Goal: Obtain resource: Download file/media

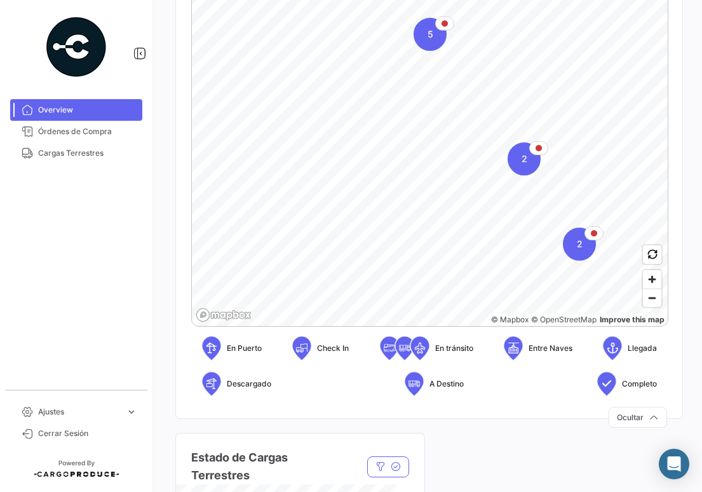
scroll to position [285, 0]
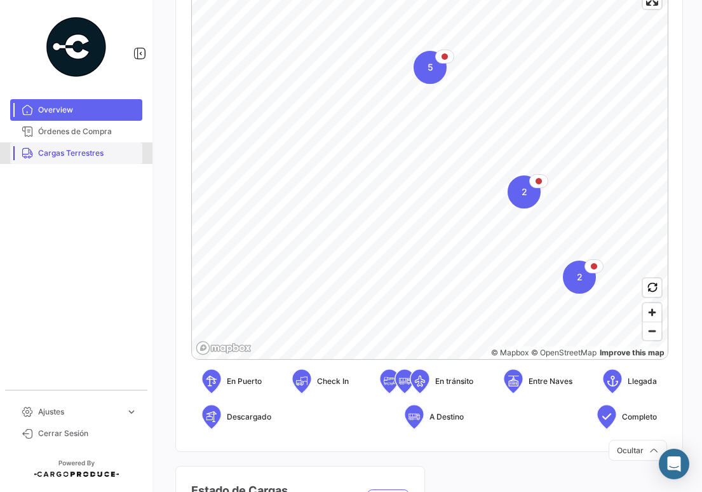
click at [91, 153] on span "Cargas Terrestres" at bounding box center [87, 152] width 99 height 11
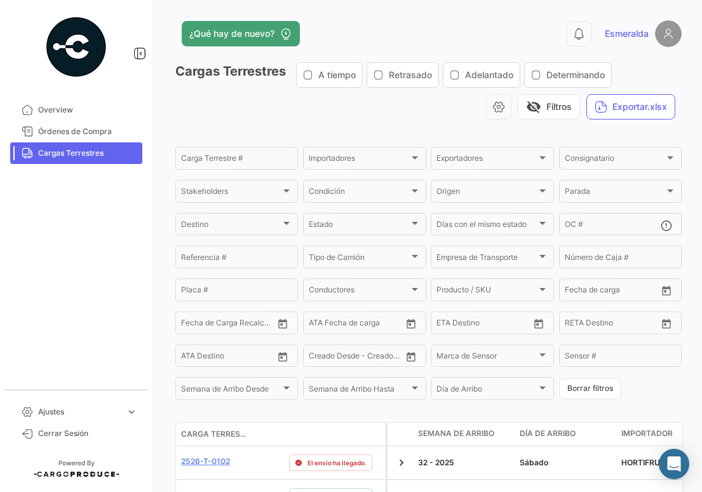
scroll to position [254, 0]
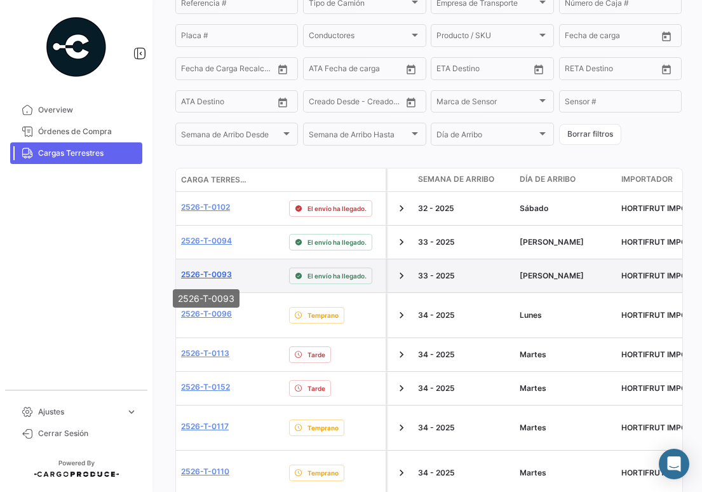
click at [208, 274] on link "2526-T-0093" at bounding box center [206, 274] width 51 height 11
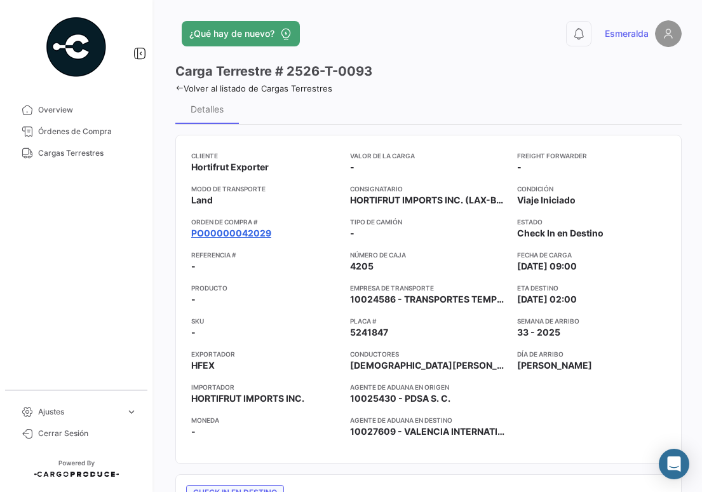
click at [224, 238] on link "PO00000042029" at bounding box center [231, 233] width 80 height 13
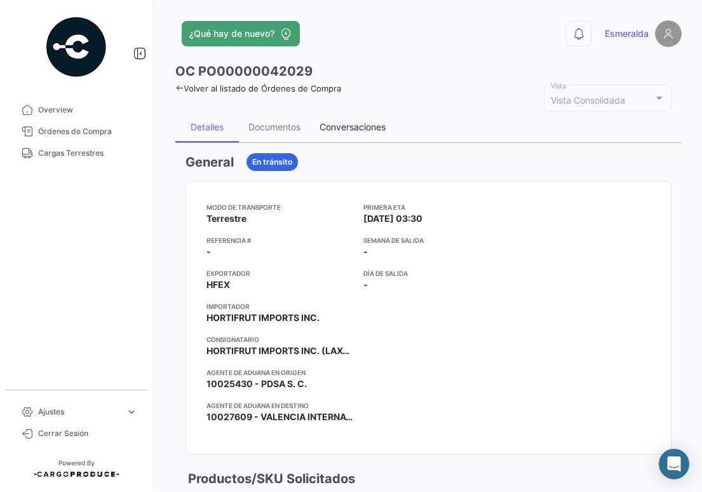
click at [342, 126] on div "Conversaciones" at bounding box center [353, 126] width 66 height 11
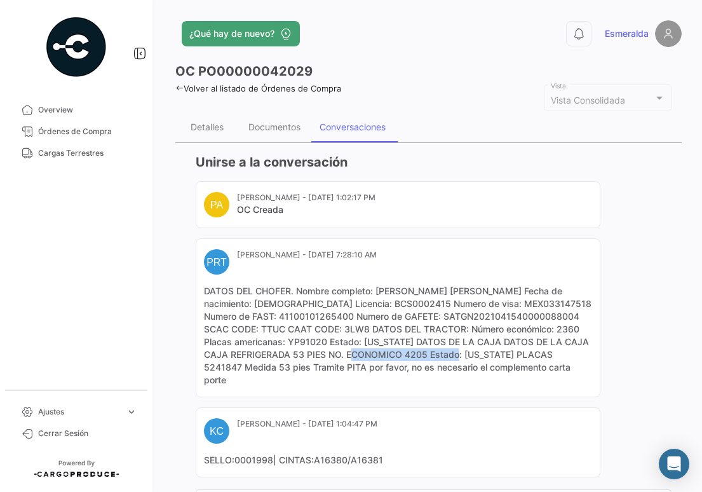
drag, startPoint x: 368, startPoint y: 355, endPoint x: 464, endPoint y: 359, distance: 96.6
click at [464, 359] on mat-card-content "DATOS DEL CHOFER. Nombre completo: [PERSON_NAME] [PERSON_NAME] Fecha de nacimie…" at bounding box center [398, 336] width 388 height 102
click at [103, 154] on span "Cargas Terrestres" at bounding box center [87, 152] width 99 height 11
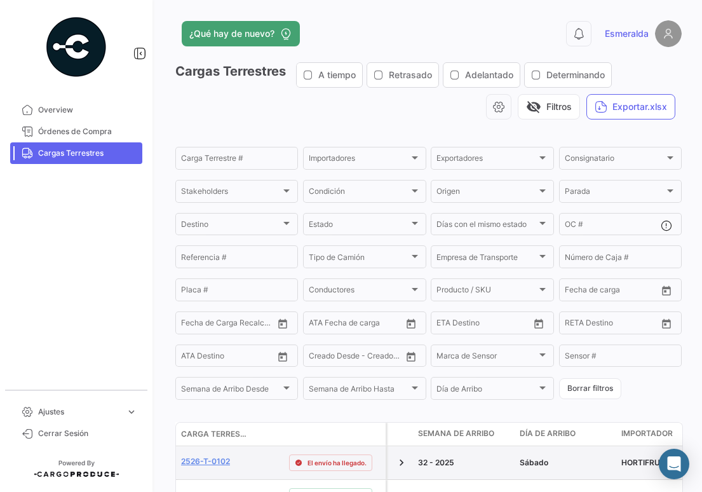
scroll to position [191, 0]
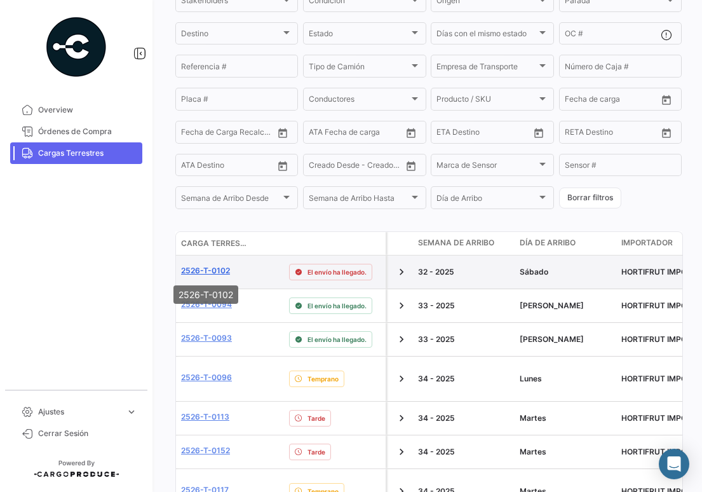
click at [206, 273] on link "2526-T-0102" at bounding box center [205, 270] width 49 height 11
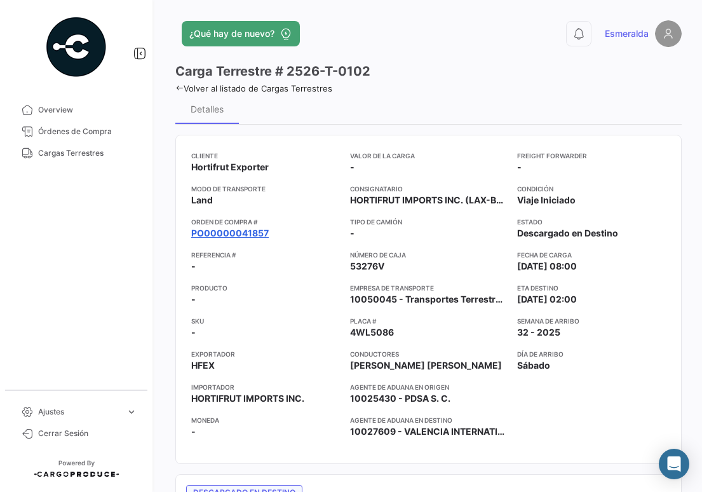
click at [243, 226] on app-card-info-title "Orden de Compra #" at bounding box center [265, 222] width 149 height 10
click at [248, 234] on link "PO00000041857" at bounding box center [230, 233] width 78 height 13
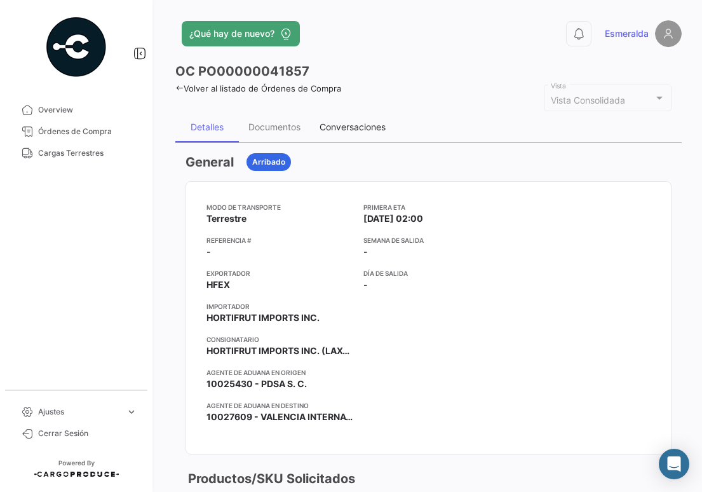
click at [351, 129] on div "Conversaciones" at bounding box center [353, 126] width 66 height 11
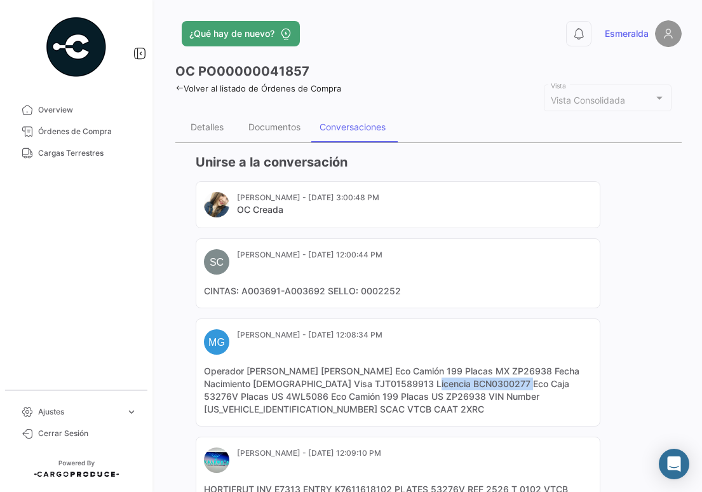
drag, startPoint x: 530, startPoint y: 382, endPoint x: 445, endPoint y: 388, distance: 84.7
click at [445, 388] on mat-card-content "Operador [PERSON_NAME] [PERSON_NAME] Eco Camión 199 Placas MX ZP26938 Fecha Nac…" at bounding box center [398, 390] width 388 height 51
drag, startPoint x: 445, startPoint y: 388, endPoint x: 285, endPoint y: 399, distance: 160.5
click at [299, 396] on mat-card-content "Operador [PERSON_NAME] [PERSON_NAME] Eco Camión 199 Placas MX ZP26938 Fecha Nac…" at bounding box center [398, 390] width 388 height 51
drag, startPoint x: 229, startPoint y: 396, endPoint x: 273, endPoint y: 399, distance: 43.3
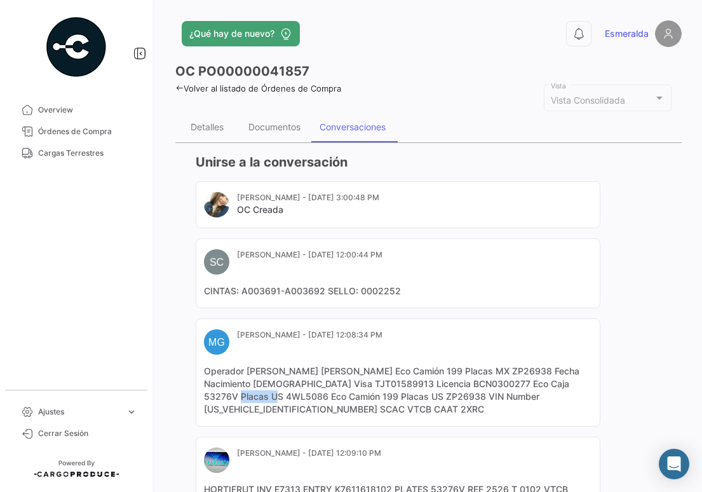
click at [273, 399] on mat-card-content "Operador [PERSON_NAME] [PERSON_NAME] Eco Camión 199 Placas MX ZP26938 Fecha Nac…" at bounding box center [398, 390] width 388 height 51
drag, startPoint x: 273, startPoint y: 399, endPoint x: 279, endPoint y: 411, distance: 13.6
click at [270, 413] on mat-card-content "Operador [PERSON_NAME] [PERSON_NAME] Eco Camión 199 Placas MX ZP26938 Fecha Nac…" at bounding box center [398, 390] width 388 height 51
drag, startPoint x: 85, startPoint y: 152, endPoint x: 165, endPoint y: 184, distance: 87.0
click at [85, 151] on span "Cargas Terrestres" at bounding box center [87, 152] width 99 height 11
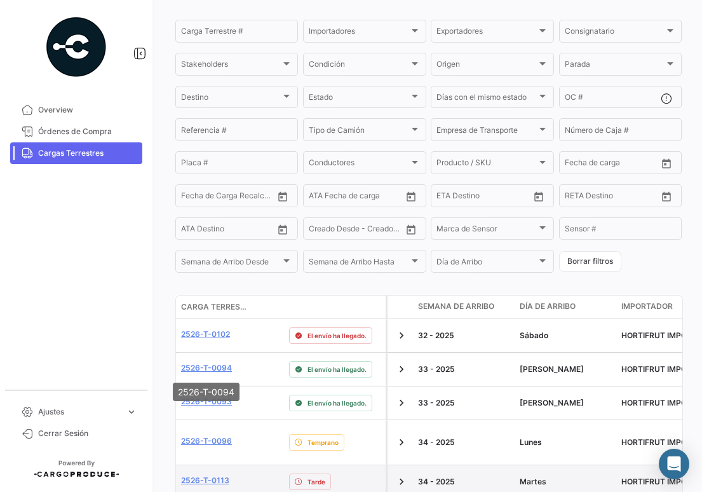
scroll to position [254, 0]
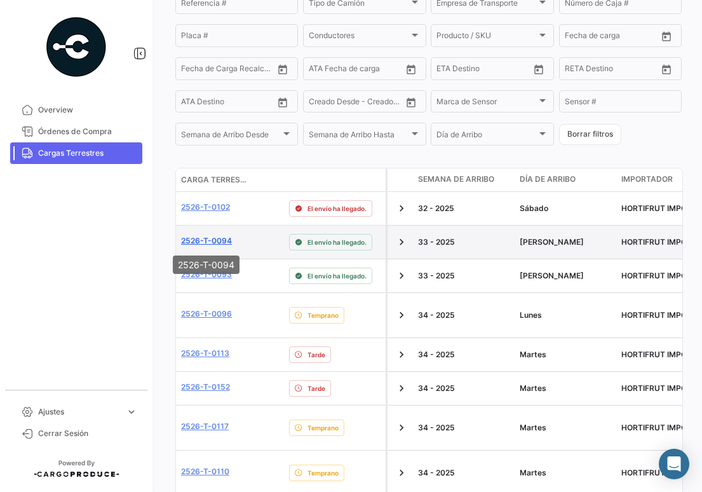
click at [207, 240] on link "2526-T-0094" at bounding box center [206, 240] width 51 height 11
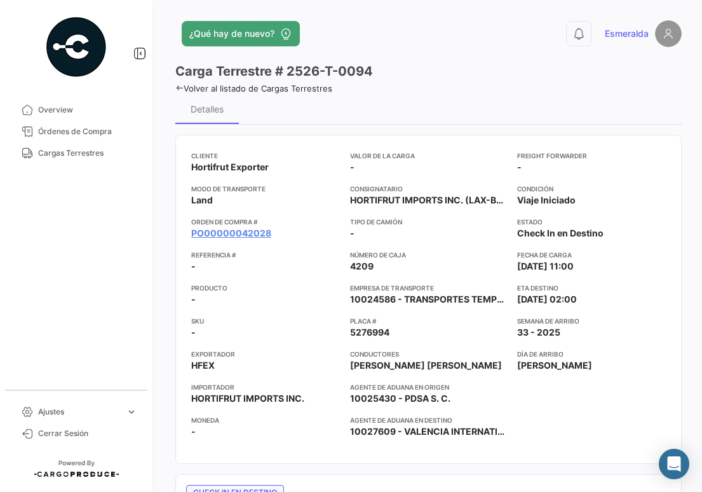
click at [238, 225] on app-card-info-title "Orden de Compra #" at bounding box center [265, 222] width 149 height 10
click at [240, 237] on link "PO00000042028" at bounding box center [231, 233] width 80 height 13
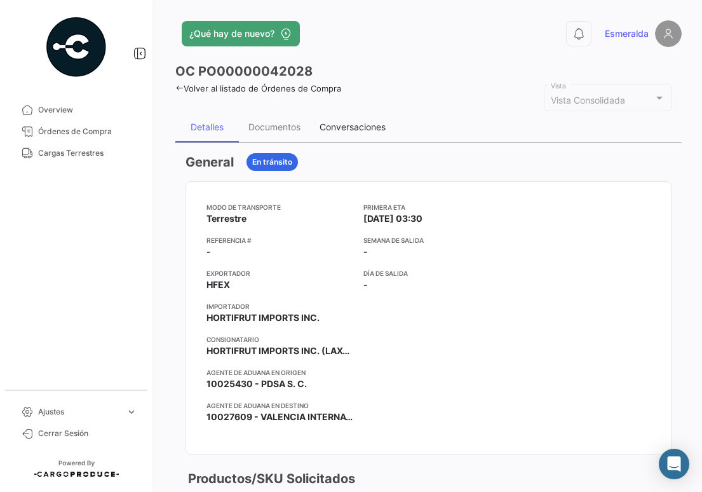
click at [344, 129] on div "Conversaciones" at bounding box center [353, 126] width 66 height 11
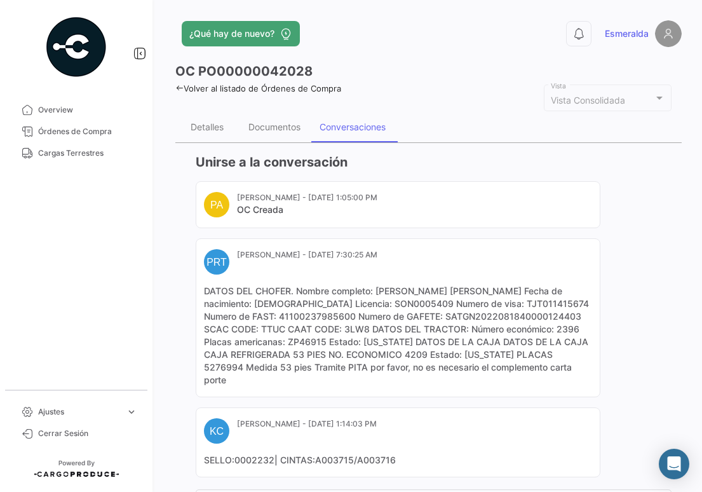
click at [92, 156] on span "Cargas Terrestres" at bounding box center [87, 152] width 99 height 11
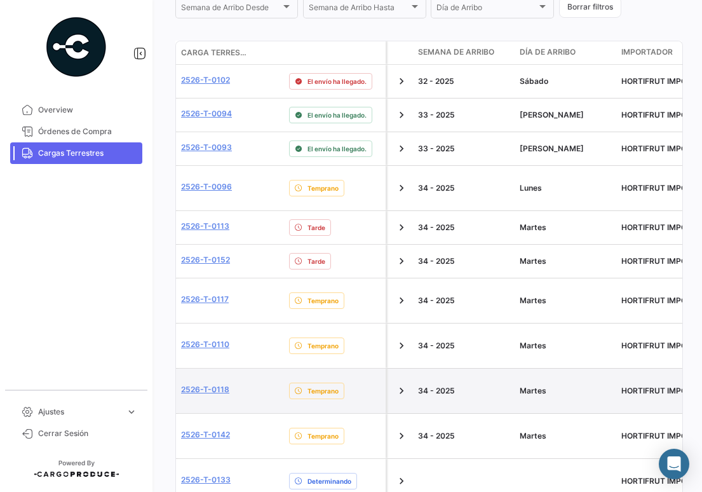
scroll to position [318, 0]
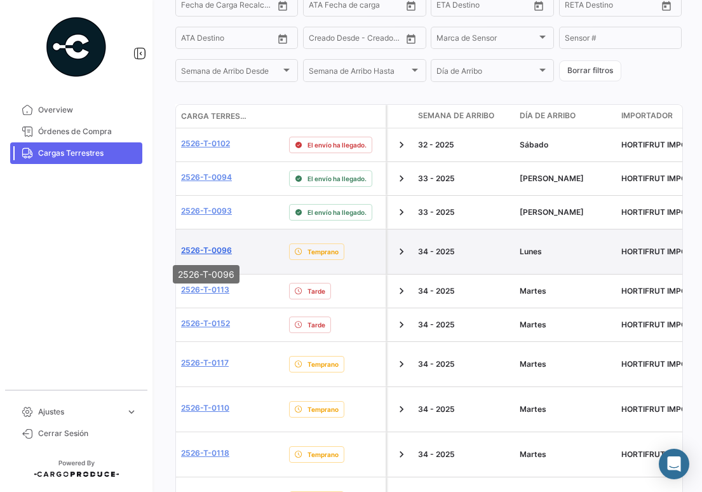
click at [210, 252] on link "2526-T-0096" at bounding box center [206, 250] width 51 height 11
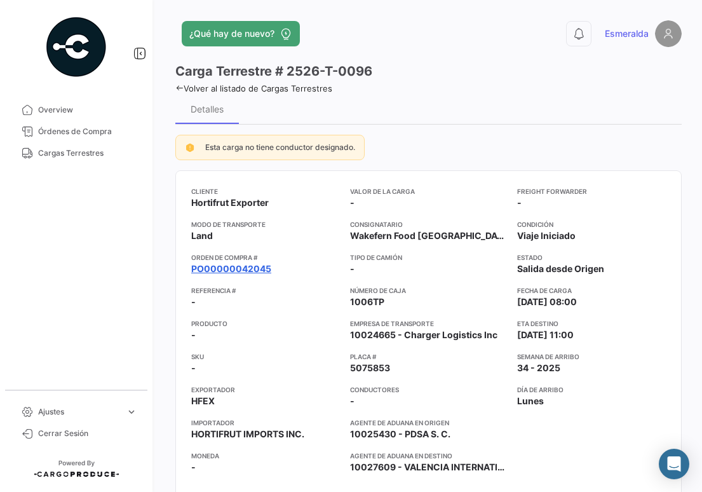
click at [245, 266] on link "PO00000042045" at bounding box center [231, 268] width 80 height 13
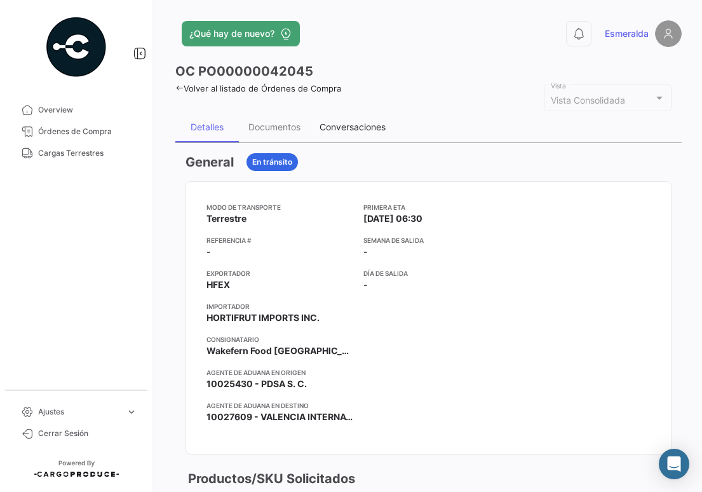
click at [335, 135] on div "Conversaciones" at bounding box center [352, 127] width 85 height 30
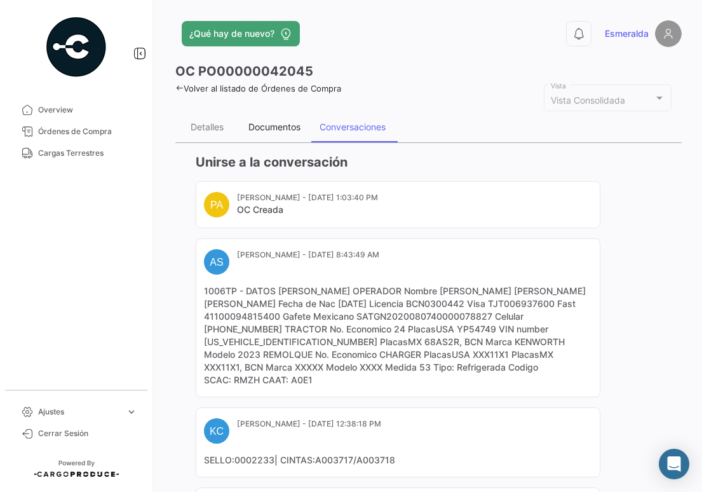
click at [278, 132] on div "Documentos" at bounding box center [274, 126] width 52 height 11
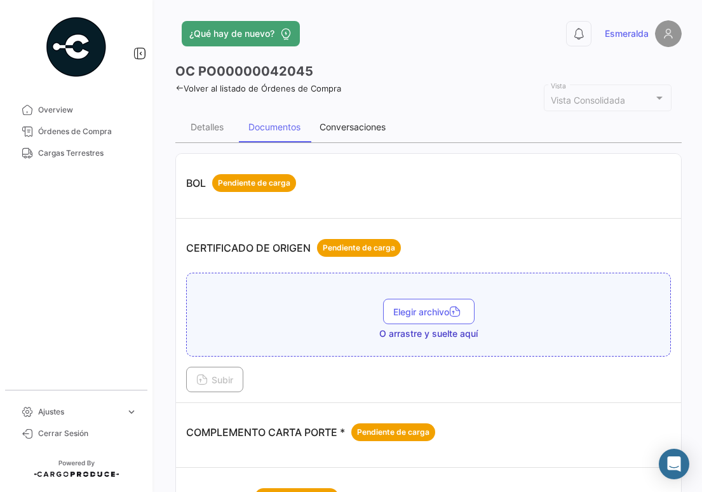
click at [339, 126] on div "Conversaciones" at bounding box center [353, 126] width 66 height 11
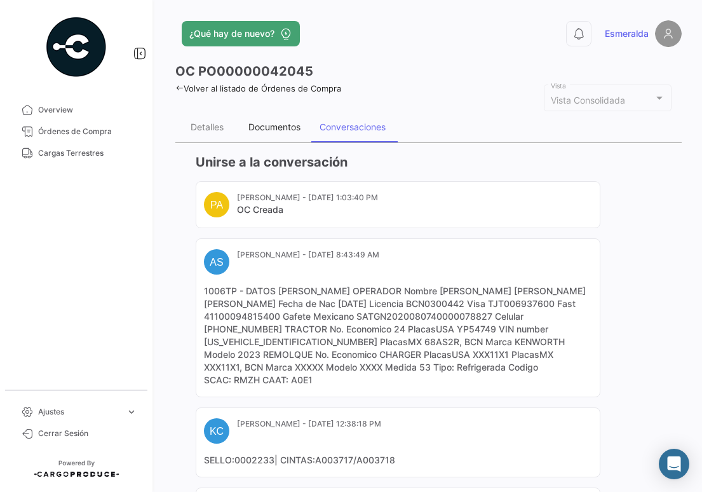
click at [260, 131] on div "Documentos" at bounding box center [274, 126] width 52 height 11
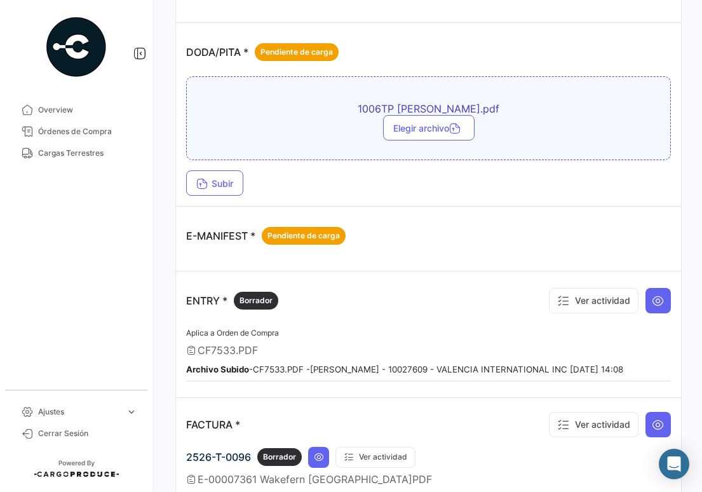
scroll to position [381, 0]
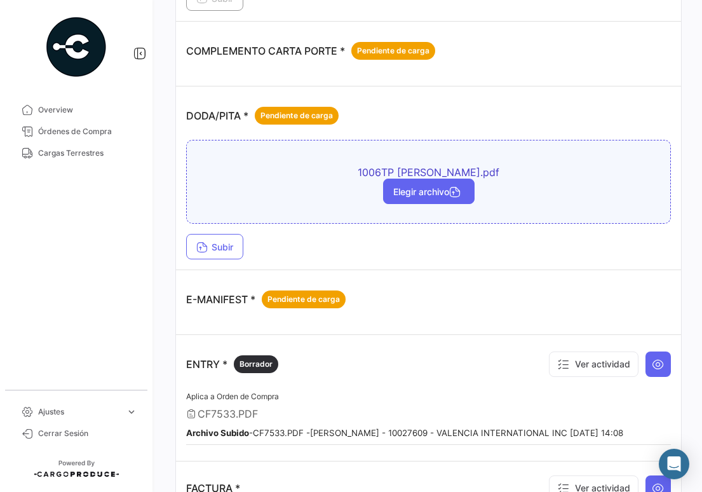
click at [414, 188] on span "Elegir archivo" at bounding box center [428, 191] width 71 height 11
click at [227, 245] on span "Subir" at bounding box center [214, 246] width 37 height 11
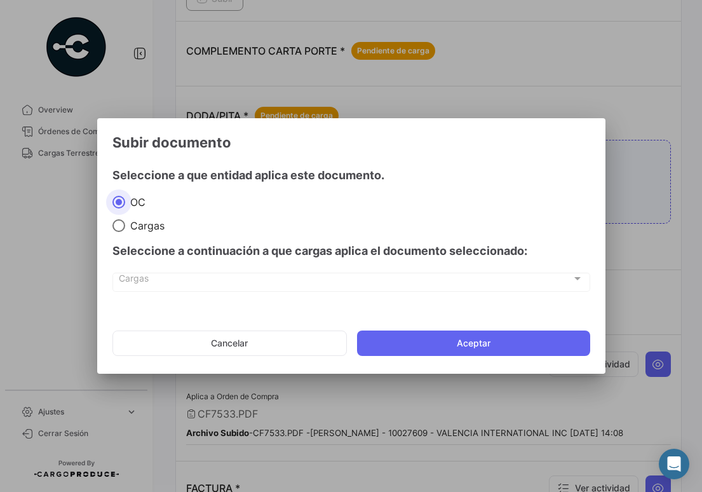
click at [139, 230] on span "Cargas" at bounding box center [144, 225] width 39 height 13
click at [125, 230] on input "Cargas" at bounding box center [118, 225] width 13 height 13
radio input "true"
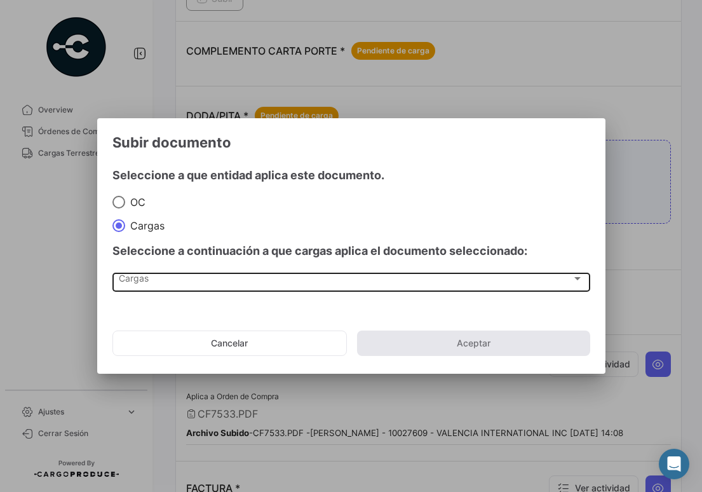
click at [182, 289] on div "Cargas Cargas" at bounding box center [351, 281] width 464 height 22
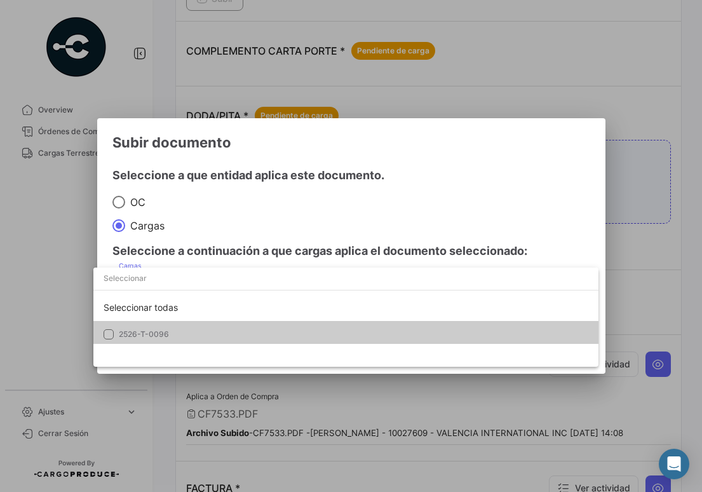
click at [186, 338] on span "2526-T-0096" at bounding box center [208, 333] width 178 height 11
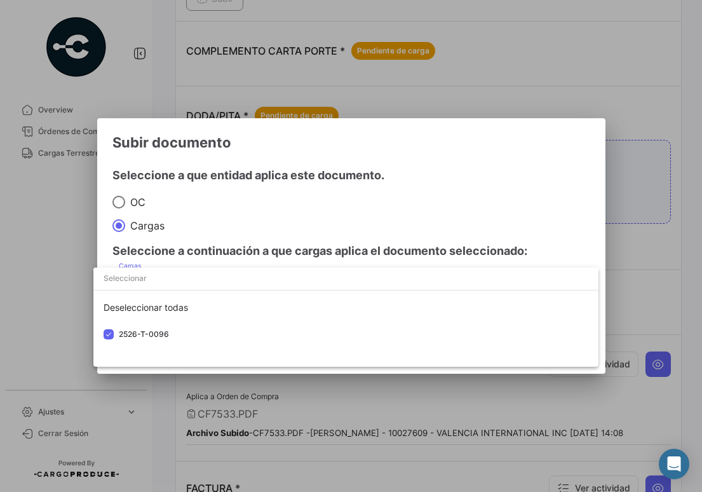
click at [502, 198] on div at bounding box center [351, 246] width 702 height 492
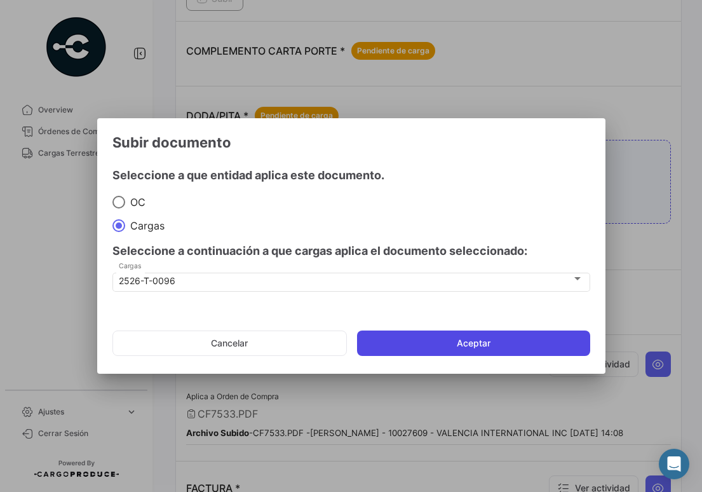
click at [471, 351] on button "Aceptar" at bounding box center [473, 342] width 233 height 25
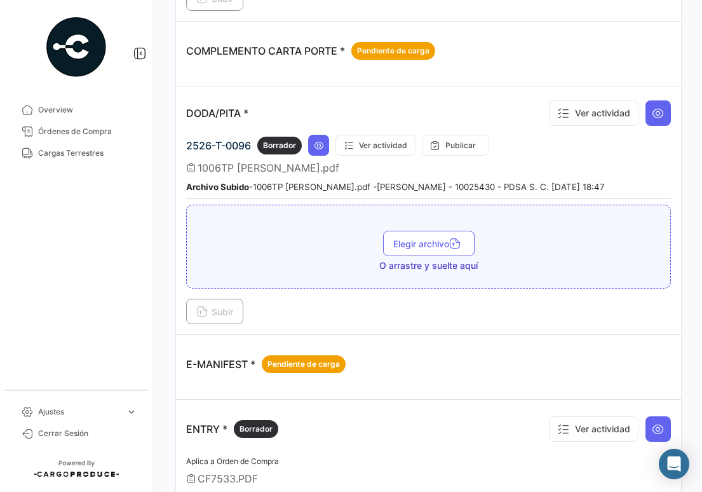
scroll to position [0, 0]
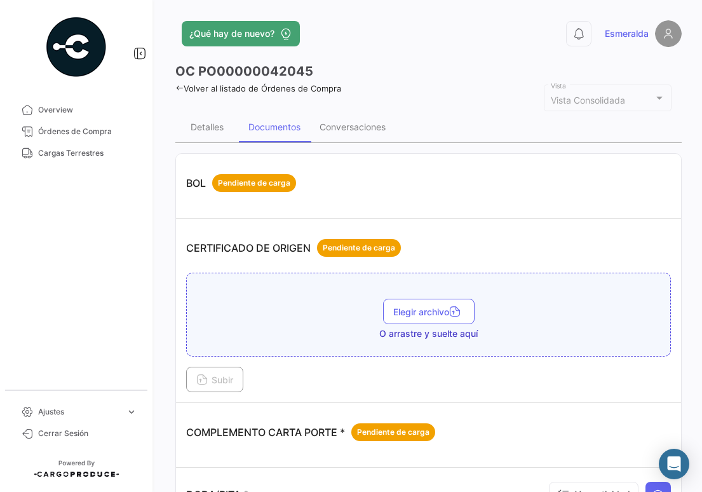
click at [91, 152] on span "Cargas Terrestres" at bounding box center [87, 152] width 99 height 11
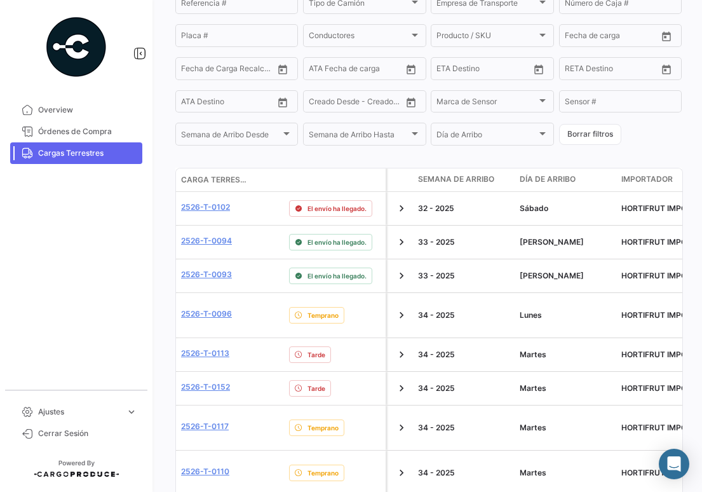
scroll to position [445, 0]
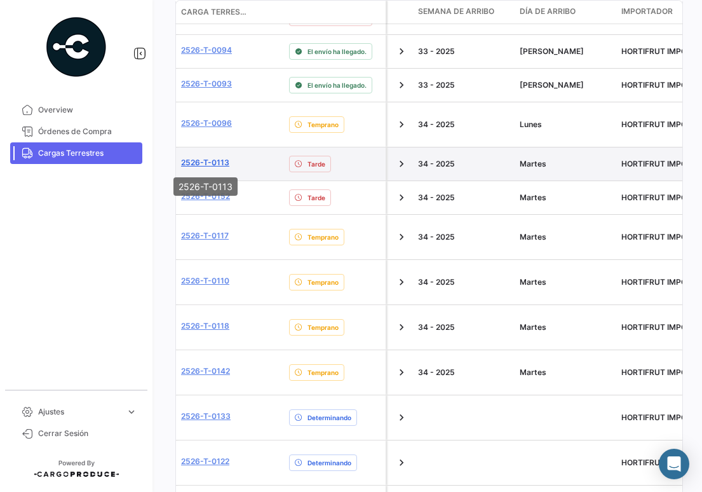
click at [219, 163] on link "2526-T-0113" at bounding box center [205, 162] width 48 height 11
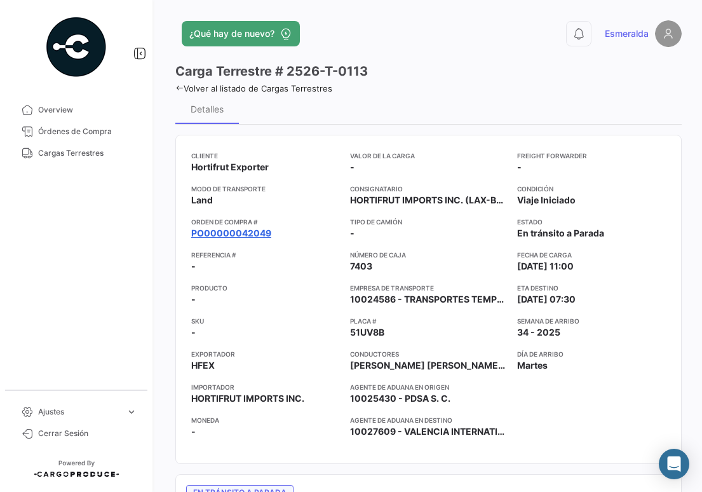
click at [238, 237] on link "PO00000042049" at bounding box center [231, 233] width 80 height 13
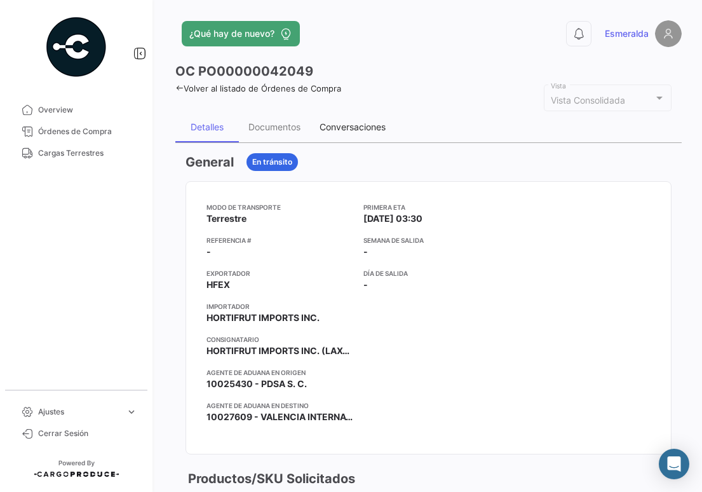
click at [333, 128] on div "Conversaciones" at bounding box center [353, 126] width 66 height 11
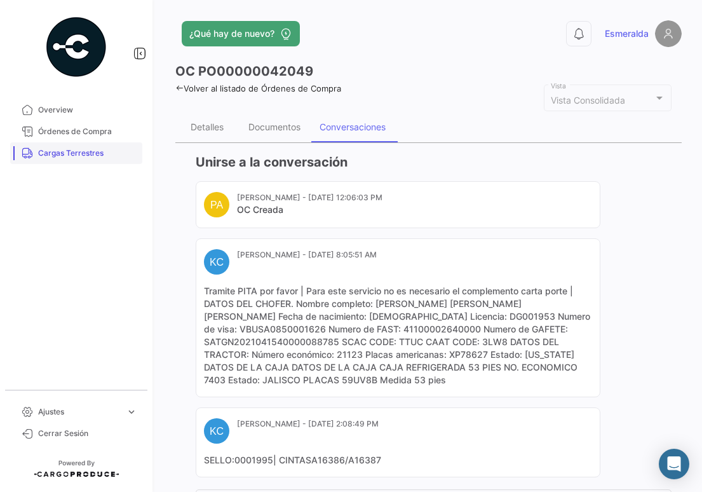
click at [79, 161] on link "Cargas Terrestres" at bounding box center [76, 153] width 132 height 22
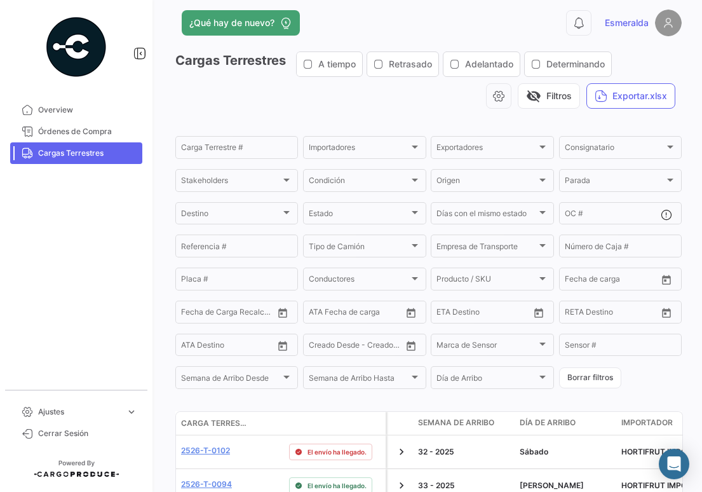
scroll to position [265, 0]
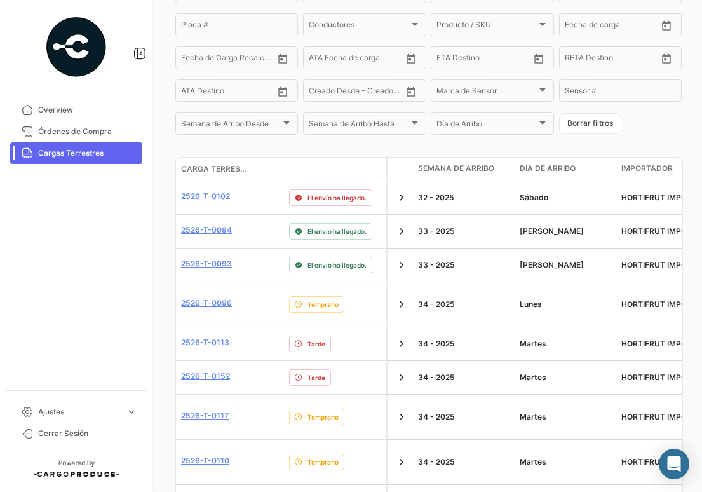
click at [100, 270] on mat-nav-list "Overview Órdenes de Compra Cargas Terrestres" at bounding box center [76, 239] width 152 height 290
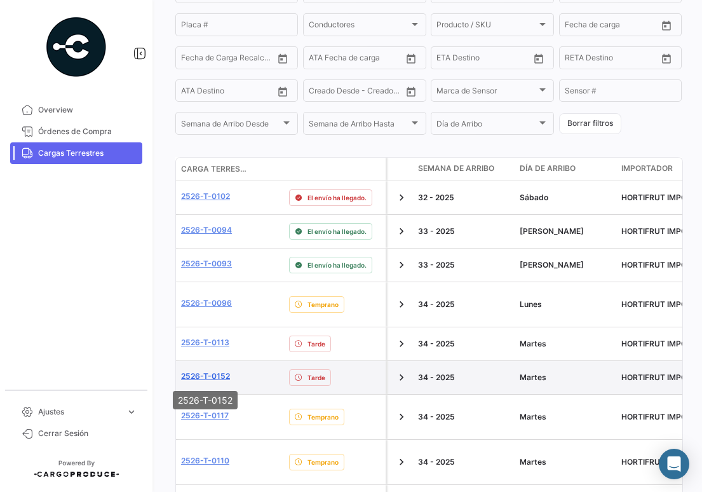
click at [215, 375] on link "2526-T-0152" at bounding box center [205, 375] width 49 height 11
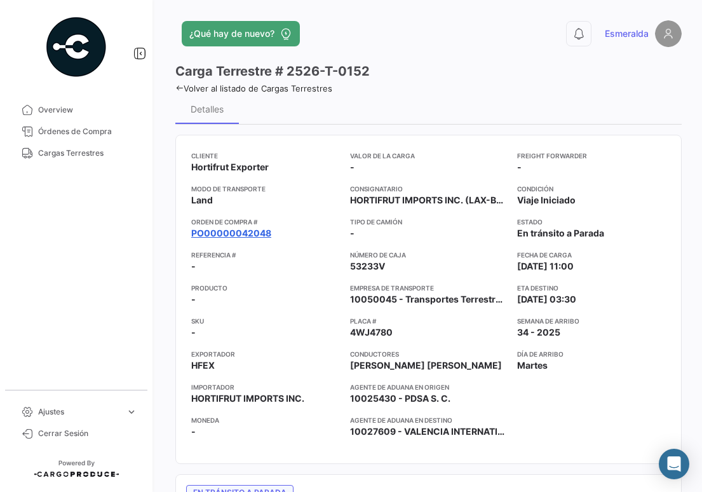
click at [242, 235] on link "PO00000042048" at bounding box center [231, 233] width 80 height 13
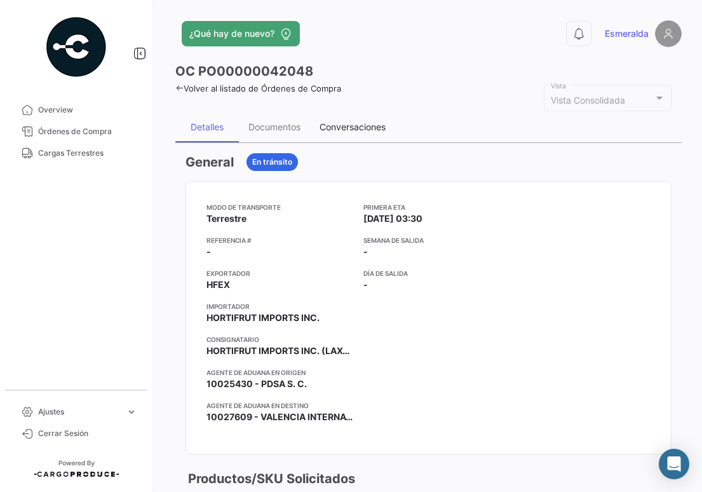
click at [335, 127] on div "Conversaciones" at bounding box center [353, 126] width 66 height 11
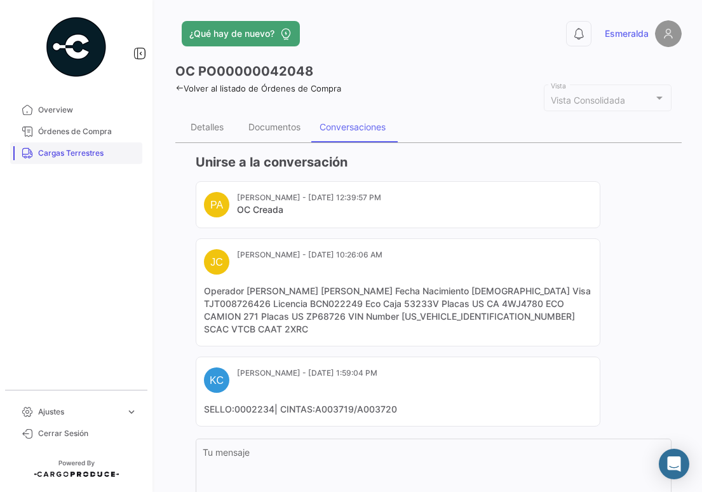
click at [53, 152] on span "Cargas Terrestres" at bounding box center [87, 152] width 99 height 11
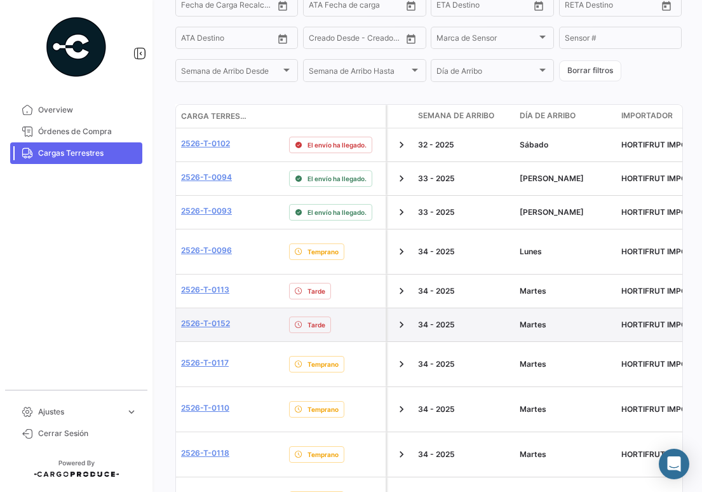
scroll to position [381, 0]
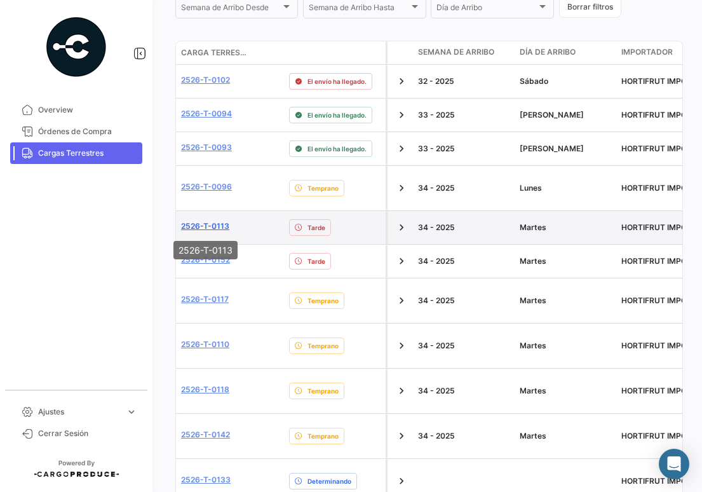
click at [219, 224] on link "2526-T-0113" at bounding box center [205, 225] width 48 height 11
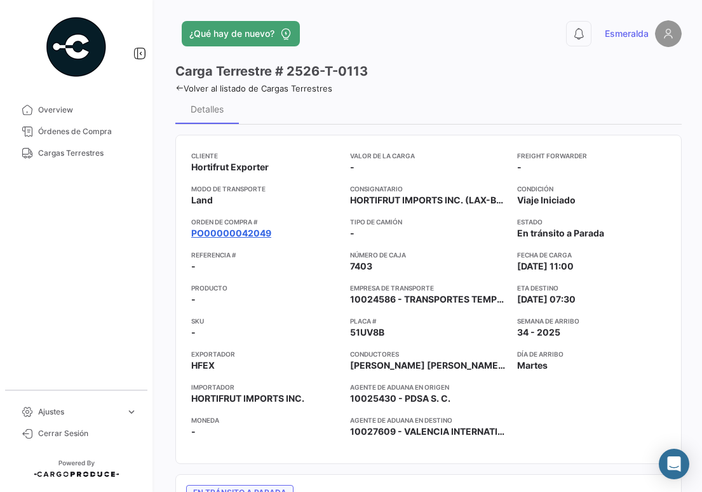
click at [243, 231] on link "PO00000042049" at bounding box center [231, 233] width 80 height 13
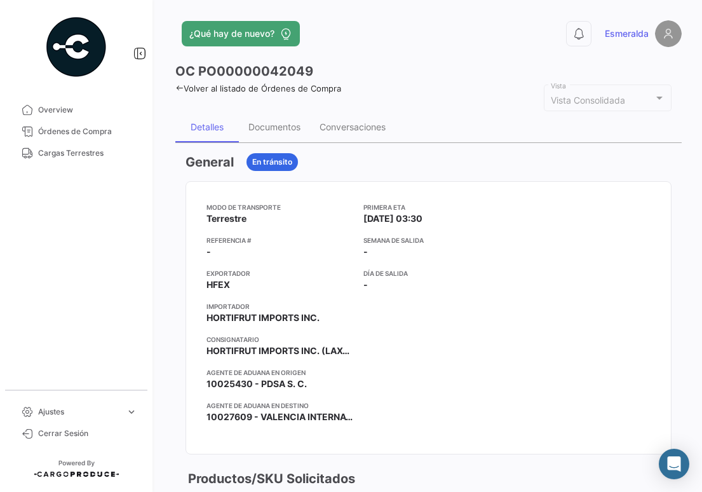
drag, startPoint x: 67, startPoint y: 152, endPoint x: 102, endPoint y: 176, distance: 42.1
click at [67, 152] on span "Cargas Terrestres" at bounding box center [87, 152] width 99 height 11
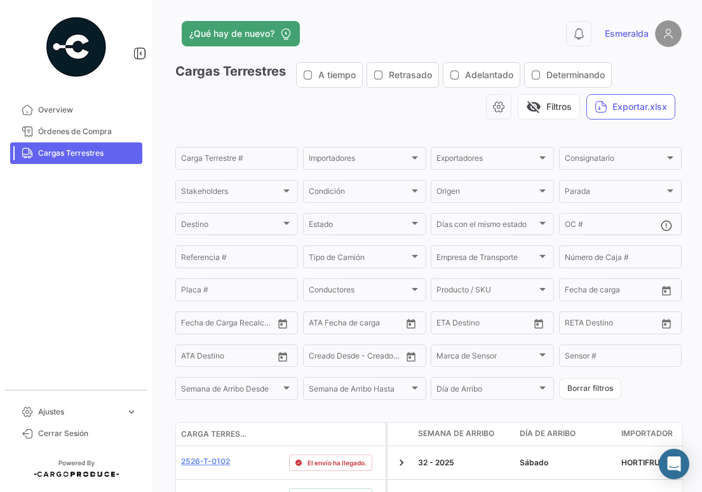
scroll to position [381, 0]
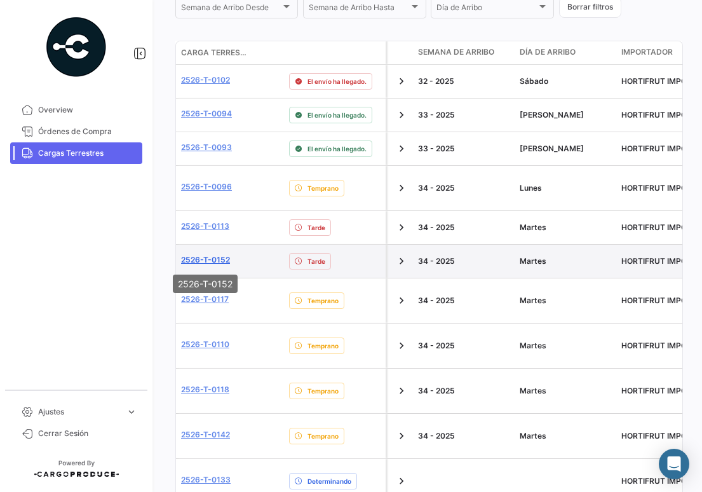
click at [217, 262] on link "2526-T-0152" at bounding box center [205, 259] width 49 height 11
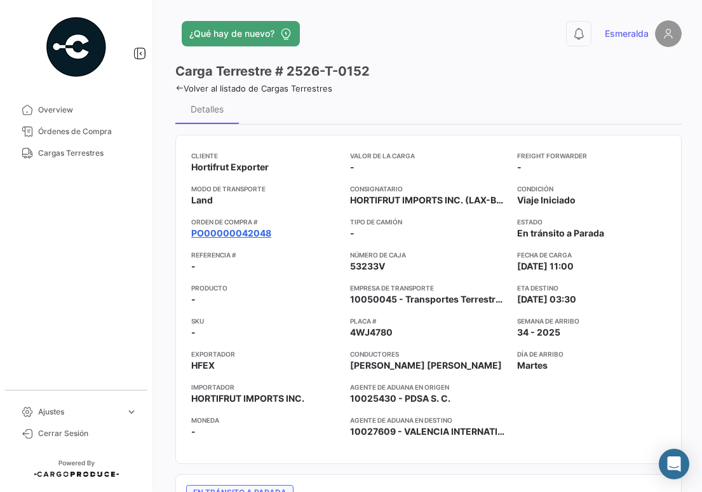
click at [236, 233] on link "PO00000042048" at bounding box center [231, 233] width 80 height 13
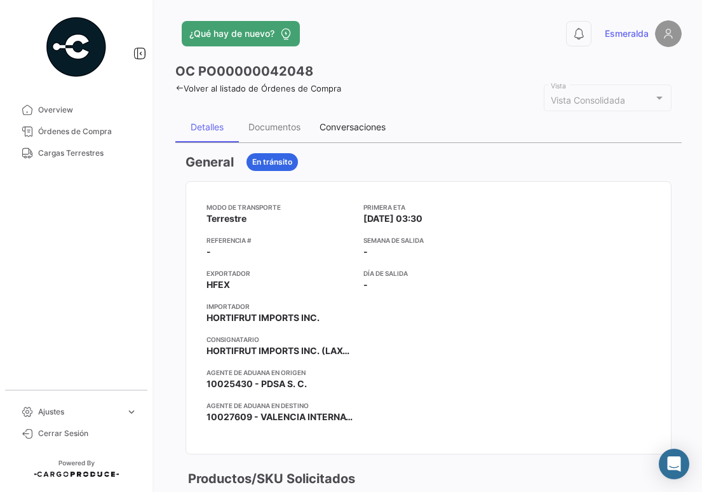
click at [340, 131] on div "Conversaciones" at bounding box center [353, 126] width 66 height 11
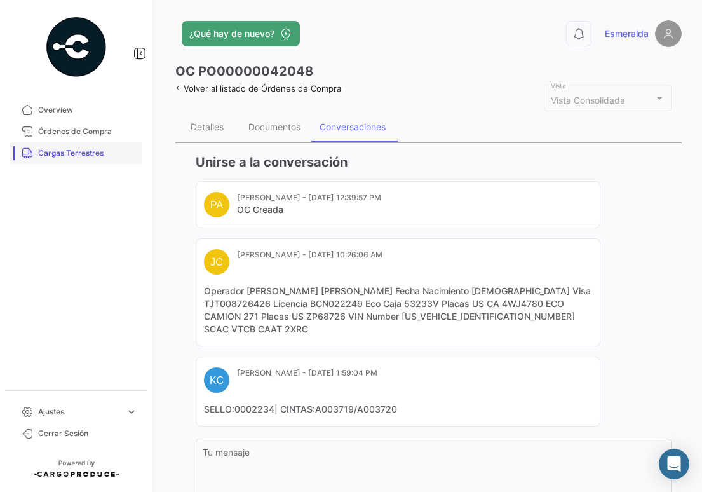
click at [97, 152] on span "Cargas Terrestres" at bounding box center [87, 152] width 99 height 11
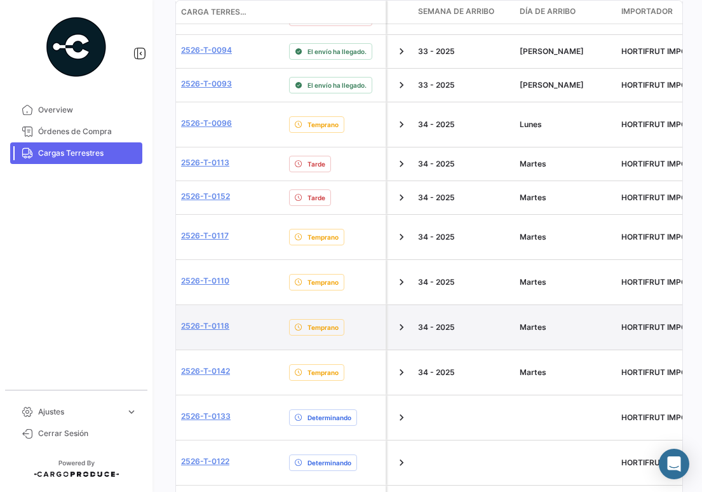
scroll to position [508, 0]
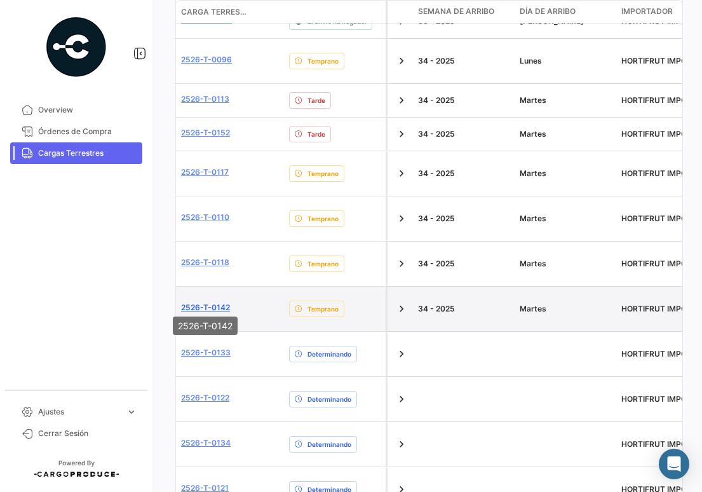
click at [217, 302] on link "2526-T-0142" at bounding box center [205, 307] width 49 height 11
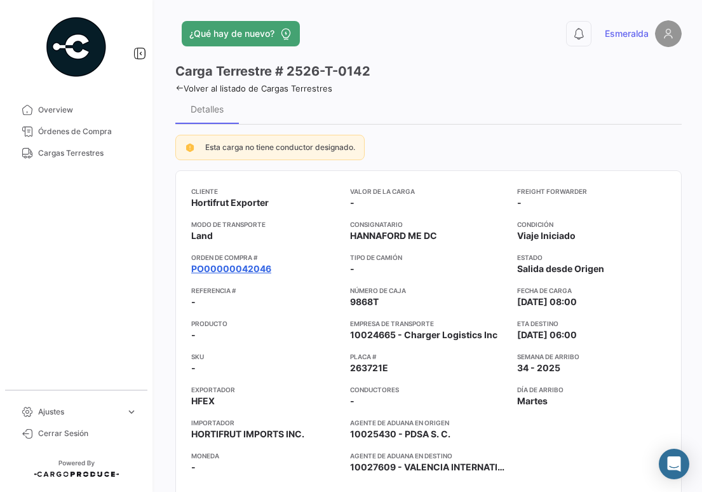
click at [241, 266] on link "PO00000042046" at bounding box center [231, 268] width 80 height 13
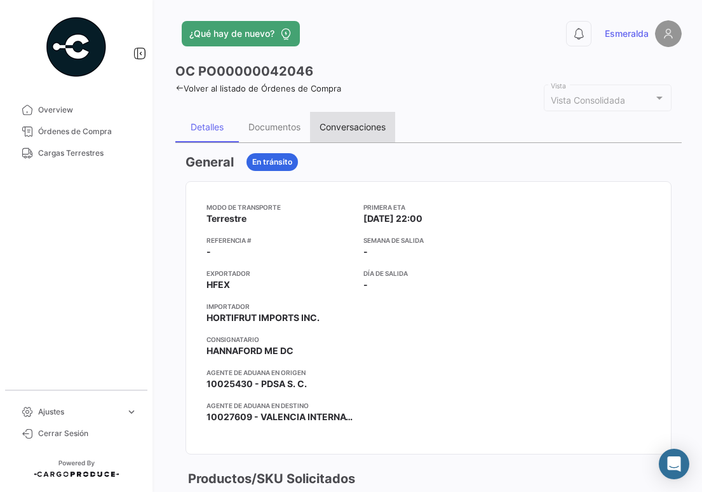
click at [361, 132] on div "Conversaciones" at bounding box center [353, 126] width 66 height 11
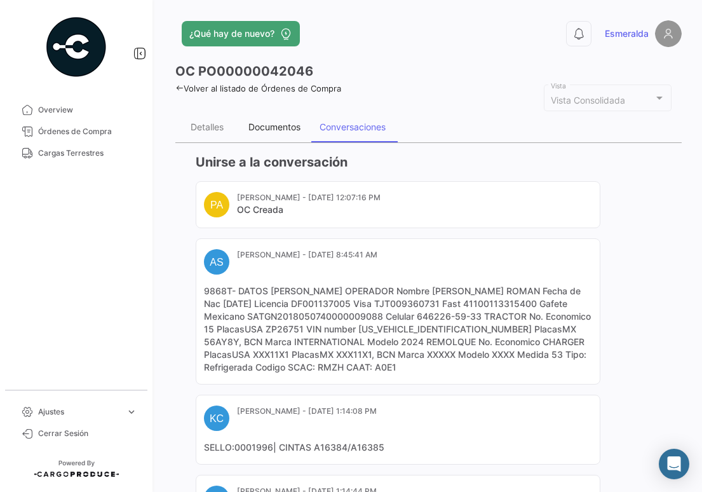
click at [278, 132] on div "Documentos" at bounding box center [274, 126] width 52 height 11
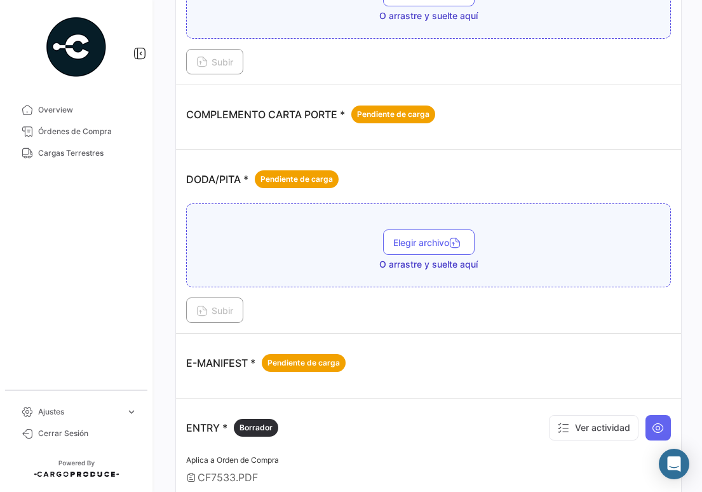
scroll to position [381, 0]
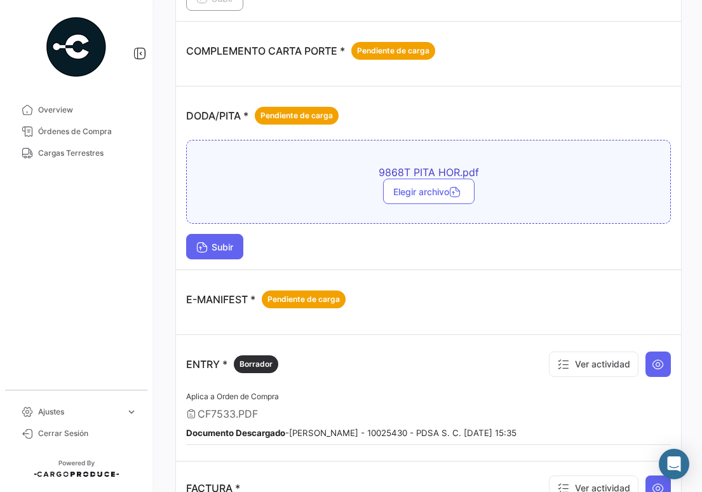
click at [219, 245] on span "Subir" at bounding box center [214, 246] width 37 height 11
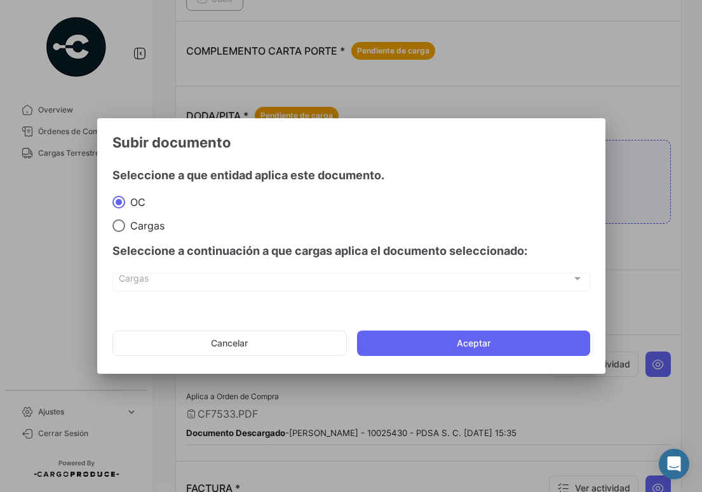
click at [161, 234] on div "Seleccione a continuación a que cargas aplica el documento seleccionado:" at bounding box center [351, 251] width 478 height 38
click at [154, 226] on span "Cargas" at bounding box center [144, 225] width 39 height 13
click at [125, 226] on input "Cargas" at bounding box center [118, 225] width 13 height 13
radio input "true"
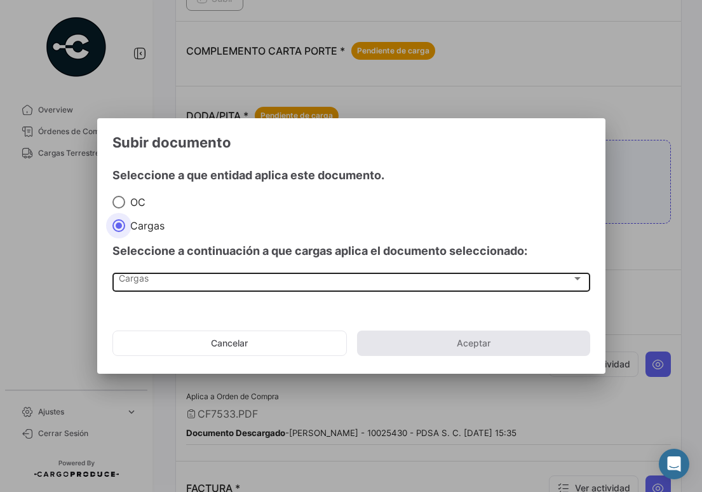
click at [175, 278] on div "Cargas" at bounding box center [345, 281] width 453 height 11
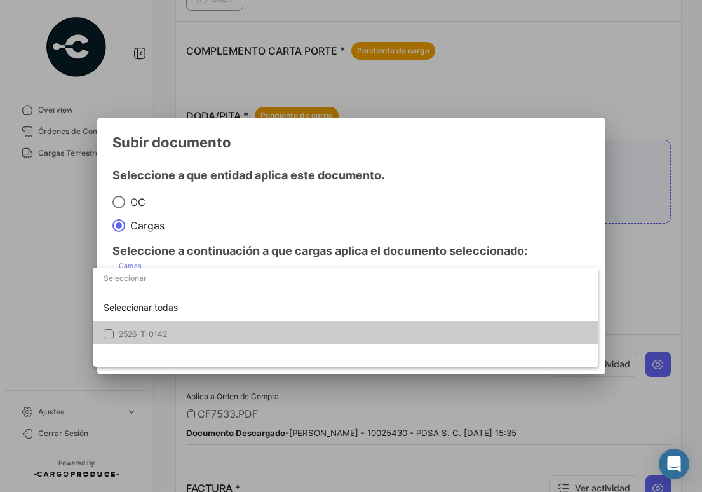
click at [189, 335] on span "2526-T-0142" at bounding box center [208, 333] width 178 height 11
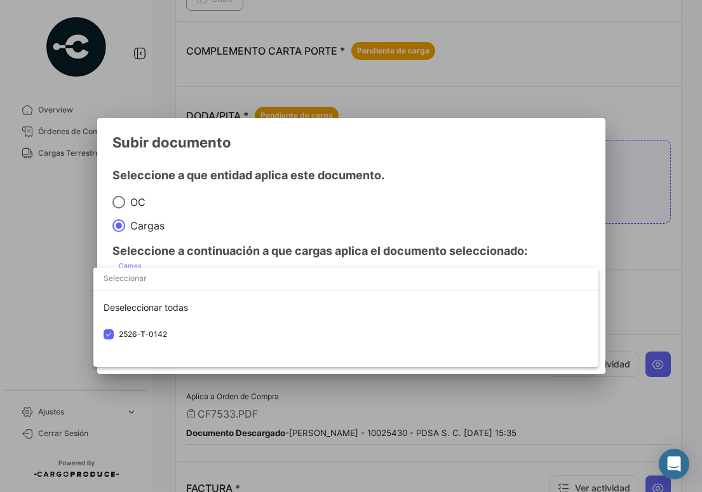
click at [502, 207] on div at bounding box center [351, 246] width 702 height 492
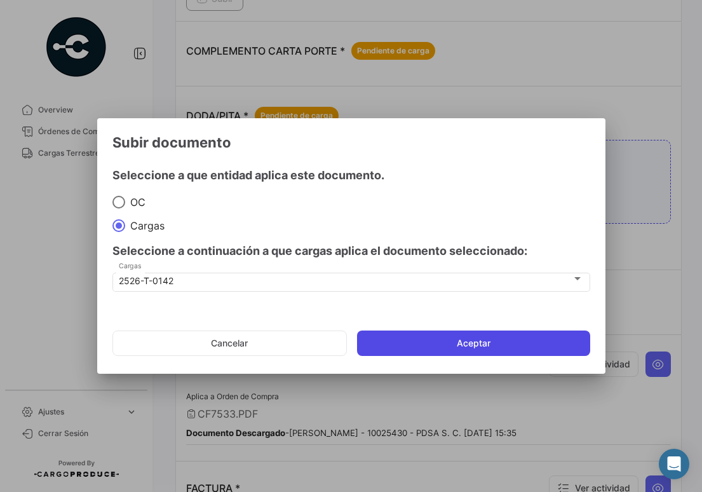
click at [463, 350] on button "Aceptar" at bounding box center [473, 342] width 233 height 25
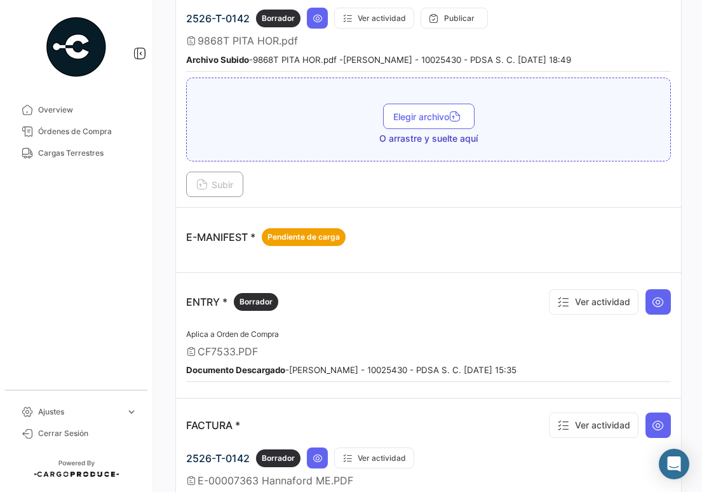
scroll to position [699, 0]
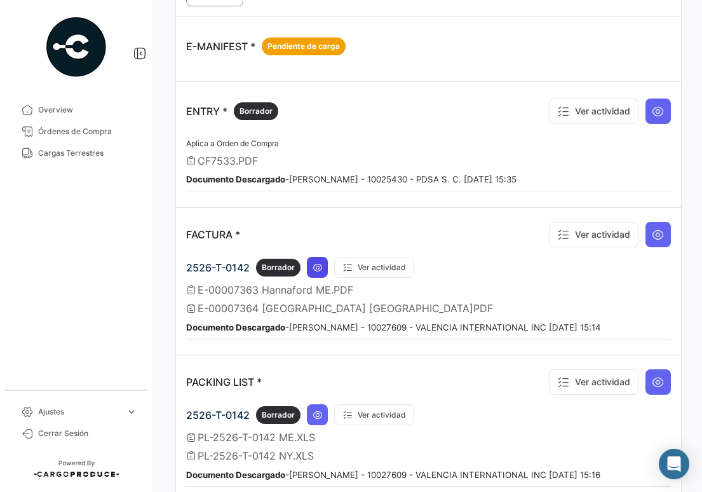
click at [313, 267] on icon at bounding box center [318, 267] width 10 height 10
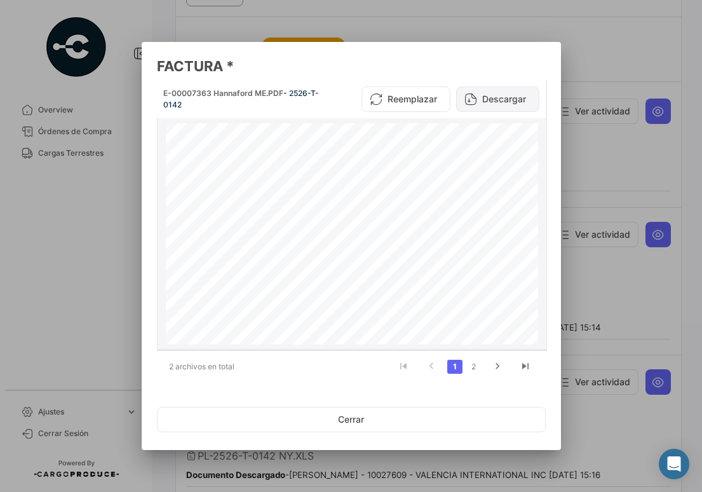
click at [499, 98] on button "Descargar" at bounding box center [497, 98] width 83 height 25
click at [496, 365] on icon "go to next page" at bounding box center [497, 367] width 17 height 15
click at [502, 104] on button "Descargar" at bounding box center [497, 98] width 83 height 25
drag, startPoint x: 634, startPoint y: 252, endPoint x: 607, endPoint y: 262, distance: 28.6
click at [502, 252] on div at bounding box center [351, 246] width 702 height 492
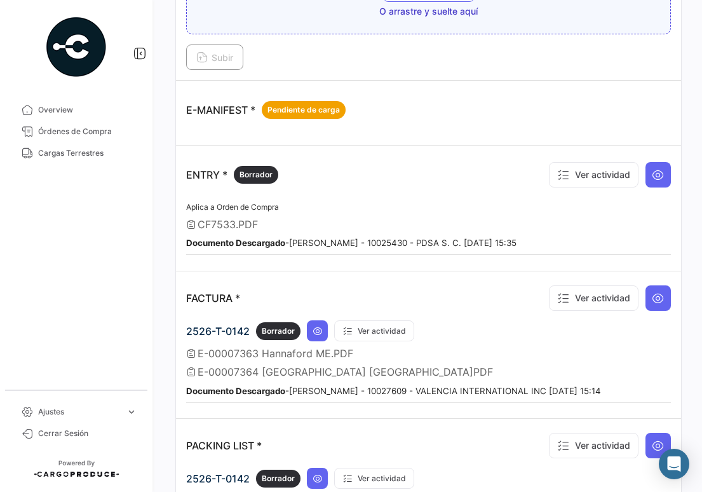
scroll to position [445, 0]
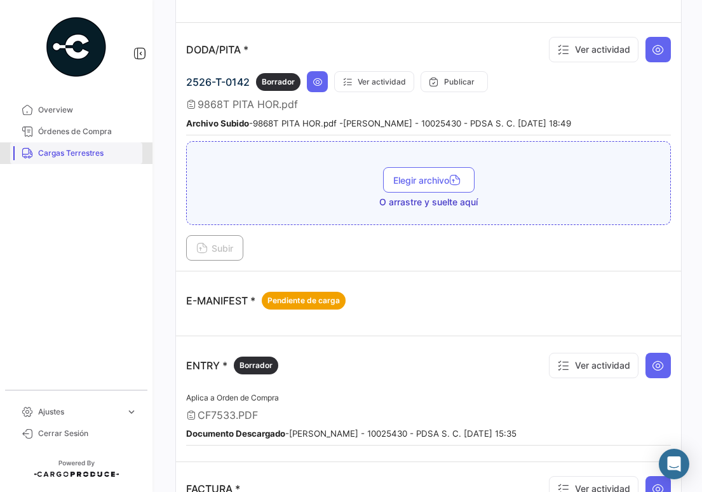
click at [65, 151] on span "Cargas Terrestres" at bounding box center [87, 152] width 99 height 11
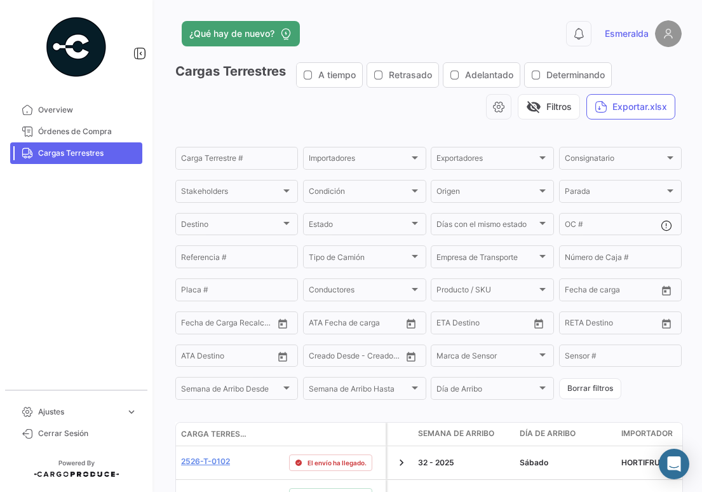
scroll to position [318, 0]
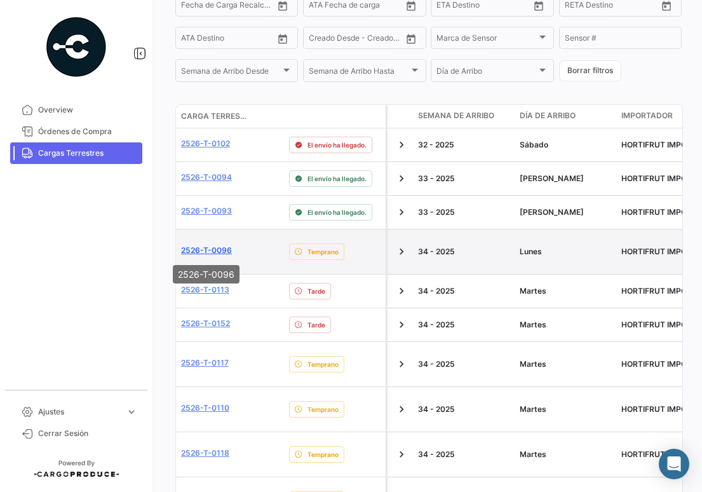
click at [221, 249] on link "2526-T-0096" at bounding box center [206, 250] width 51 height 11
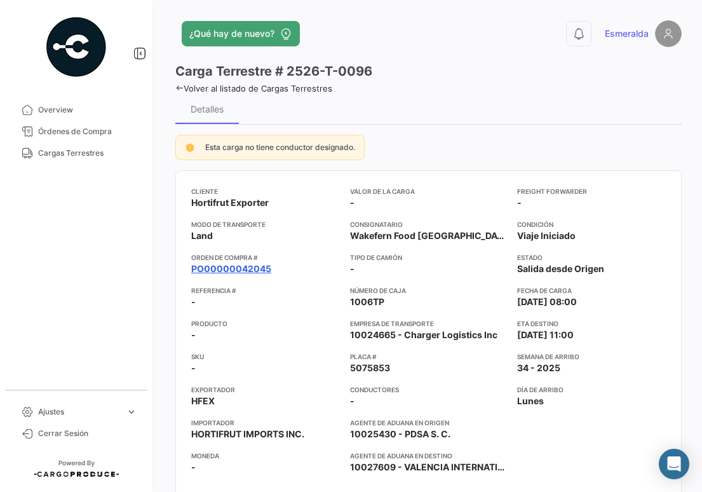
drag, startPoint x: 244, startPoint y: 252, endPoint x: 247, endPoint y: 263, distance: 11.3
click at [245, 257] on app-card-info-title "Orden de Compra #" at bounding box center [265, 257] width 149 height 10
click at [247, 264] on link "PO00000042045" at bounding box center [231, 268] width 80 height 13
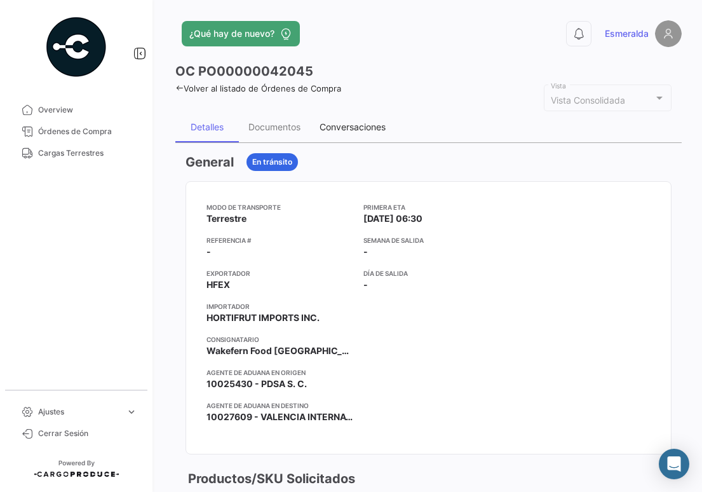
click at [341, 130] on div "Conversaciones" at bounding box center [353, 126] width 66 height 11
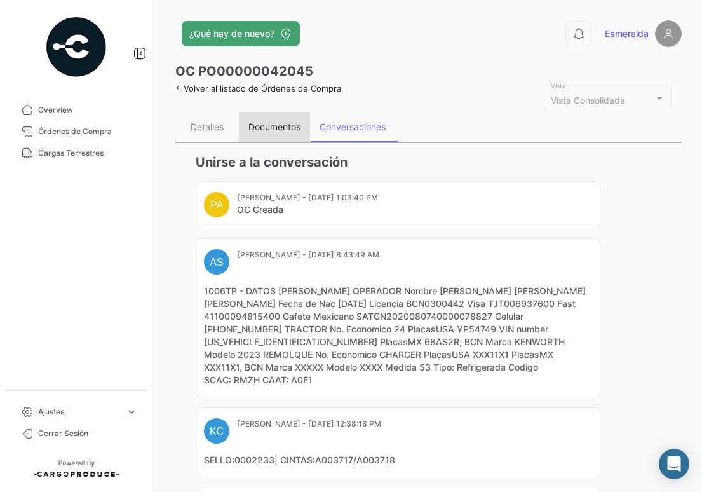
click at [279, 121] on div "Documentos" at bounding box center [274, 126] width 52 height 11
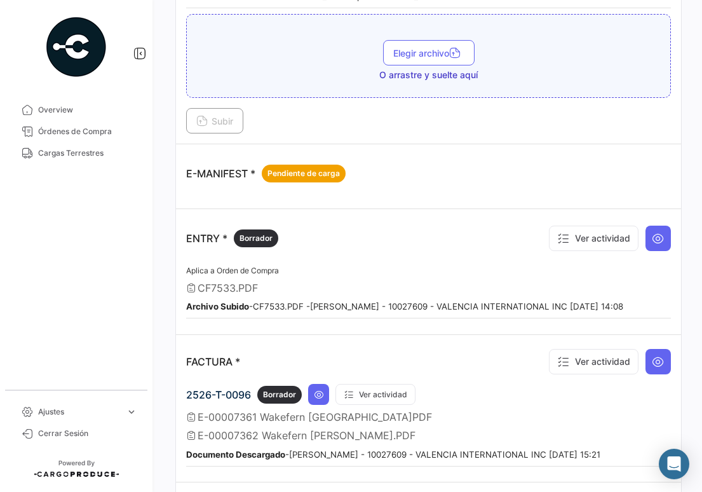
scroll to position [635, 0]
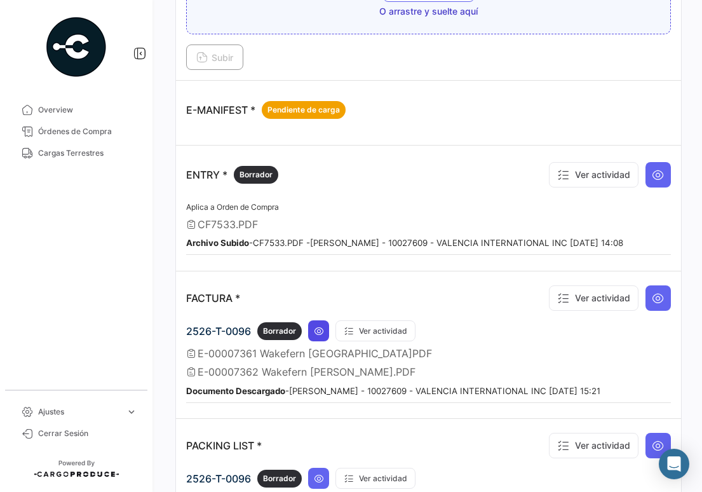
click at [323, 331] on icon at bounding box center [319, 331] width 10 height 10
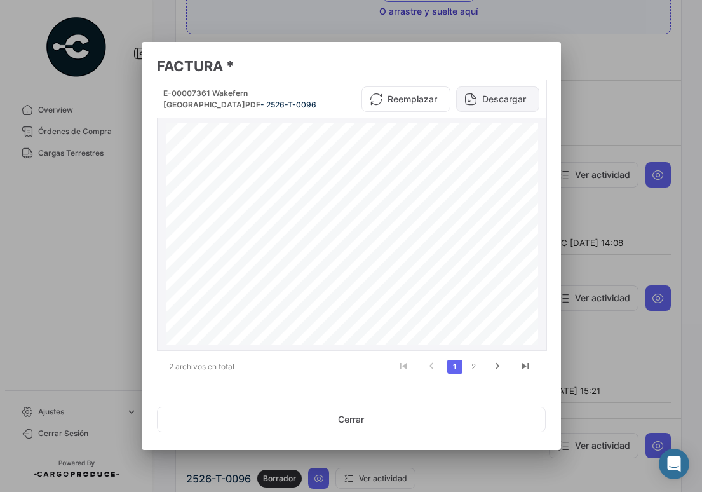
click at [502, 107] on button "Descargar" at bounding box center [497, 98] width 83 height 25
click at [492, 365] on icon "go to next page" at bounding box center [497, 367] width 17 height 15
click at [502, 97] on button "Descargar" at bounding box center [497, 98] width 83 height 25
click at [93, 90] on div at bounding box center [351, 246] width 702 height 492
